Goal: Task Accomplishment & Management: Complete application form

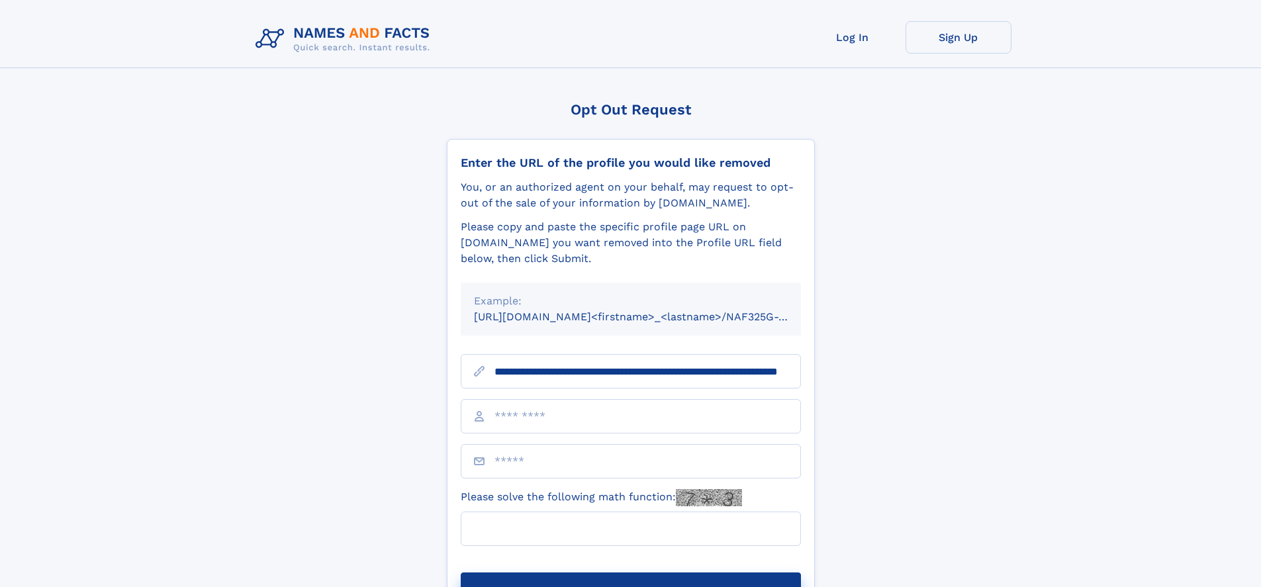
scroll to position [0, 125]
type input "**********"
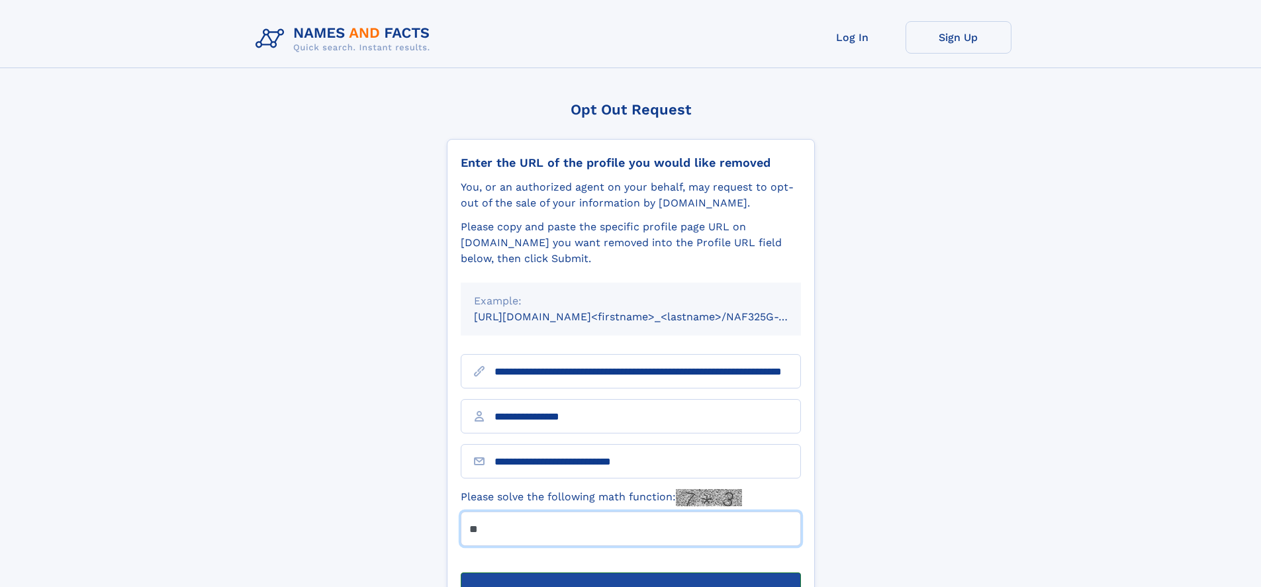
type input "**"
click at [630, 572] on button "Submit Opt Out Request" at bounding box center [631, 593] width 340 height 42
